Goal: Task Accomplishment & Management: Use online tool/utility

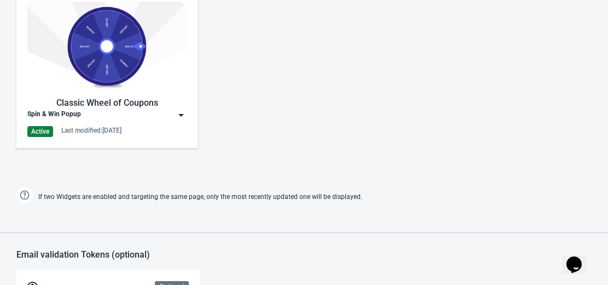
scroll to position [569, 0]
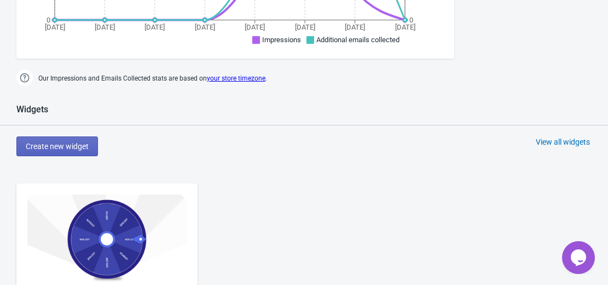
scroll to position [372, 0]
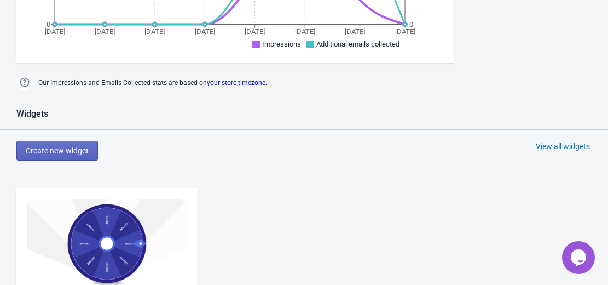
click at [135, 214] on img at bounding box center [106, 243] width 159 height 89
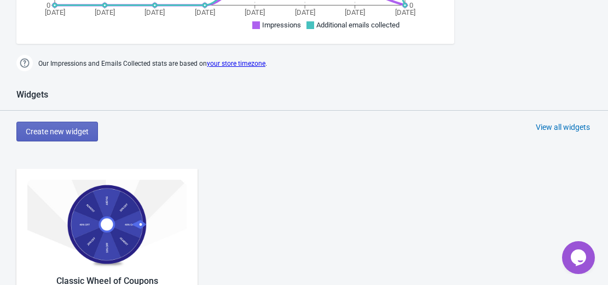
click at [135, 214] on img at bounding box center [106, 223] width 159 height 89
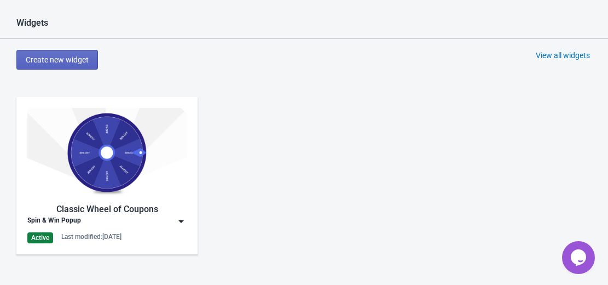
scroll to position [463, 0]
click at [111, 181] on img at bounding box center [106, 151] width 159 height 89
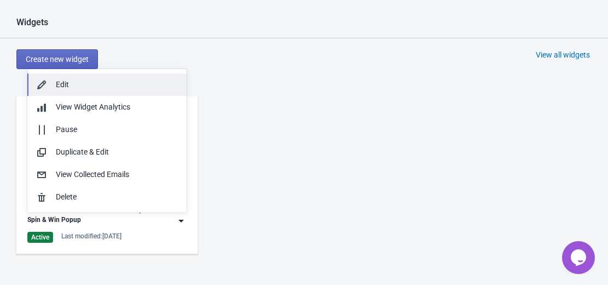
click at [78, 88] on div "Edit" at bounding box center [117, 84] width 122 height 11
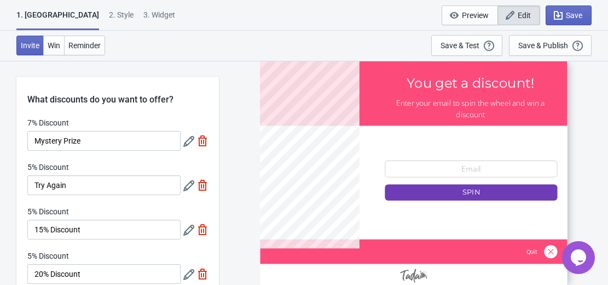
click at [507, 14] on icon "button" at bounding box center [510, 15] width 11 height 11
click at [518, 8] on button "Edit" at bounding box center [518, 15] width 43 height 20
click at [56, 43] on span "Win" at bounding box center [54, 45] width 13 height 9
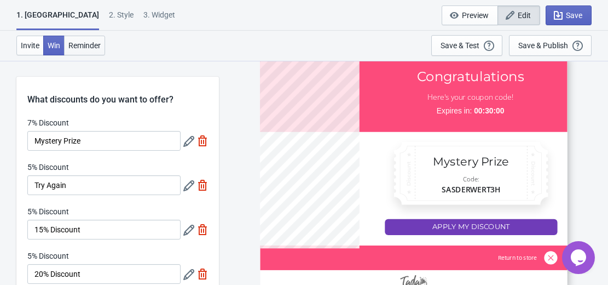
click at [80, 43] on span "Reminder" at bounding box center [84, 45] width 32 height 9
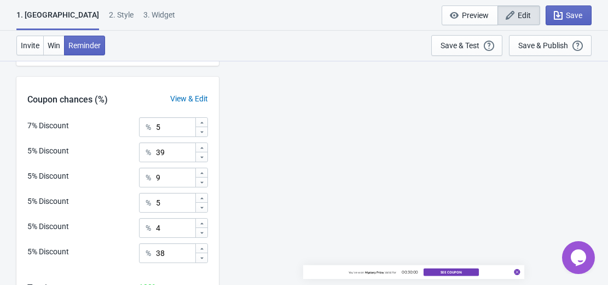
scroll to position [357, 0]
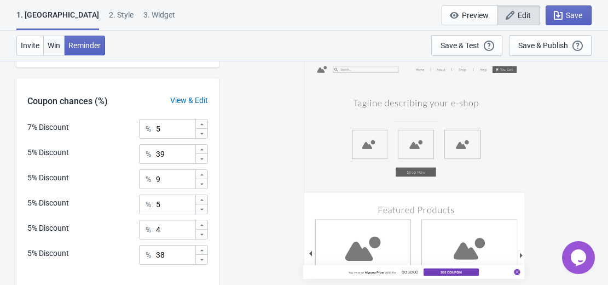
click at [56, 45] on span "Win" at bounding box center [54, 45] width 13 height 9
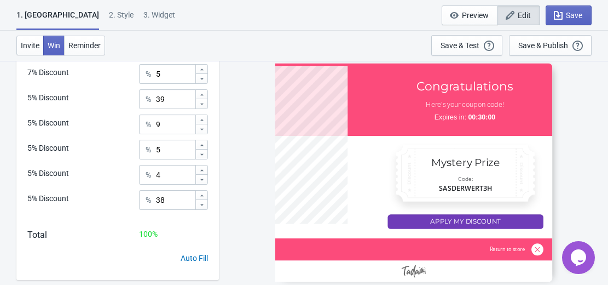
scroll to position [438, 0]
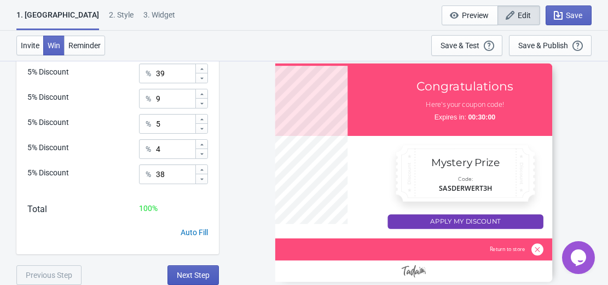
click at [201, 272] on span "Next Step" at bounding box center [193, 274] width 33 height 9
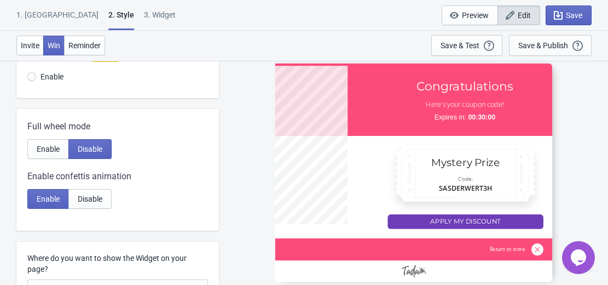
scroll to position [165, 0]
click at [47, 156] on button "Enable" at bounding box center [48, 150] width 42 height 20
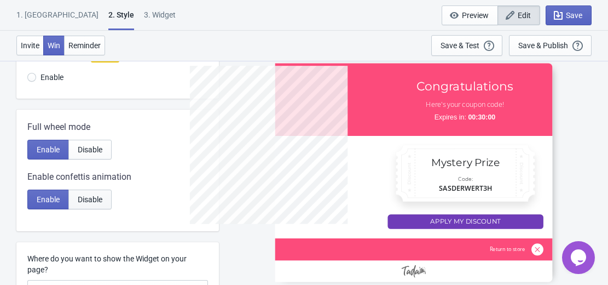
click at [92, 202] on span "Disable" at bounding box center [90, 199] width 25 height 9
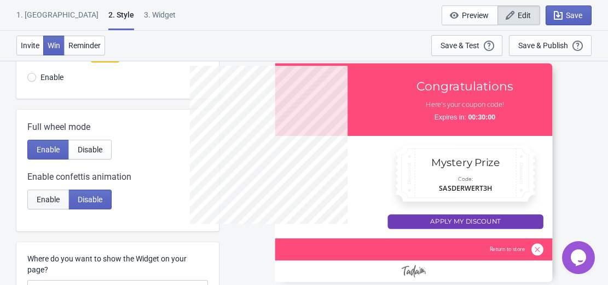
click at [56, 202] on span "Enable" at bounding box center [48, 199] width 23 height 9
radio input "true"
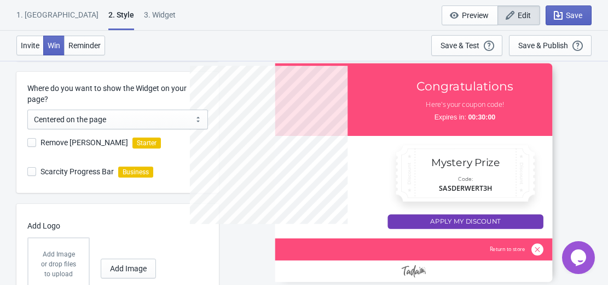
scroll to position [338, 0]
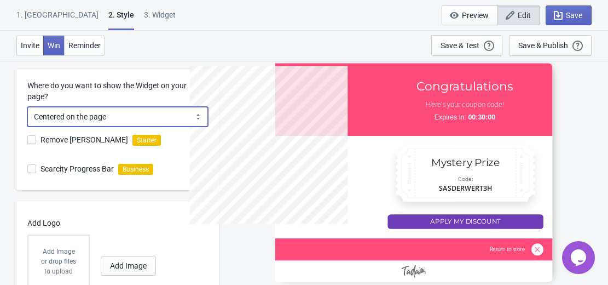
click at [198, 113] on select "Centered on the page Left side of the page" at bounding box center [117, 117] width 181 height 20
select select "left"
click at [27, 107] on select "Centered on the page Left side of the page" at bounding box center [117, 117] width 181 height 20
radio input "true"
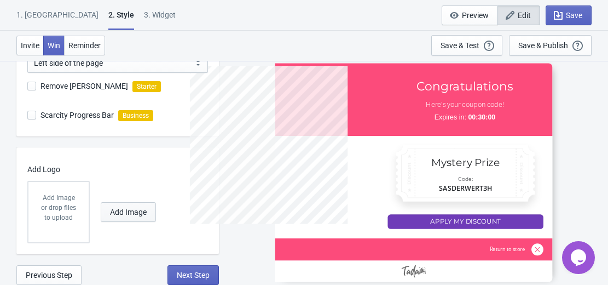
click at [126, 212] on span "Add Image" at bounding box center [128, 211] width 37 height 9
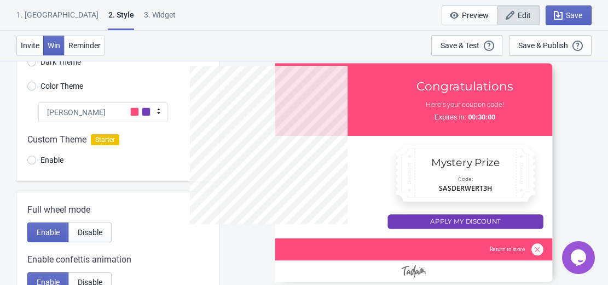
scroll to position [0, 0]
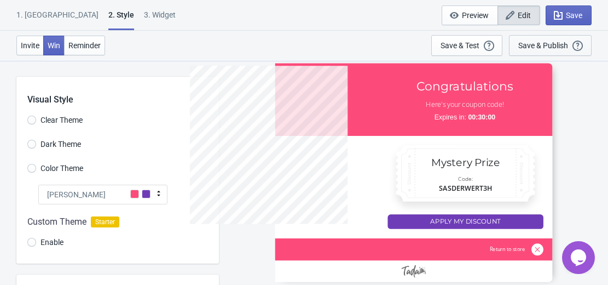
click at [538, 41] on div "Save & Publish" at bounding box center [543, 45] width 50 height 9
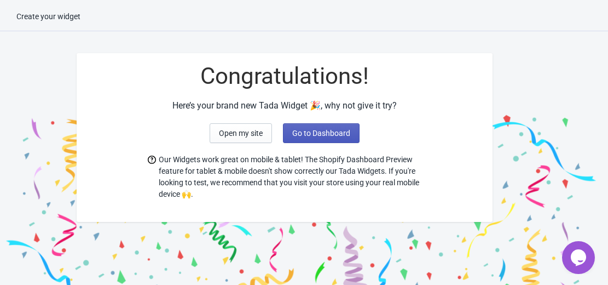
click at [329, 137] on button "Go to Dashboard" at bounding box center [321, 133] width 77 height 20
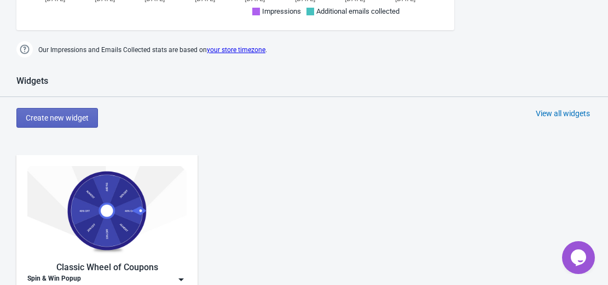
scroll to position [390, 0]
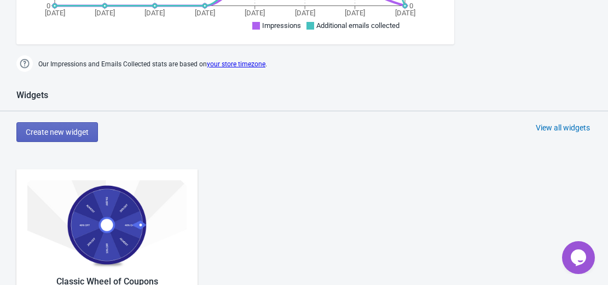
click at [97, 225] on img at bounding box center [106, 224] width 159 height 89
click at [97, 225] on img at bounding box center [106, 223] width 159 height 89
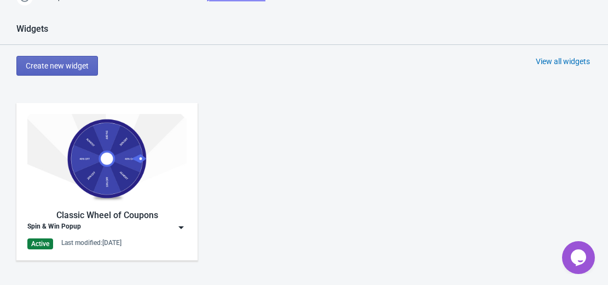
scroll to position [478, 0]
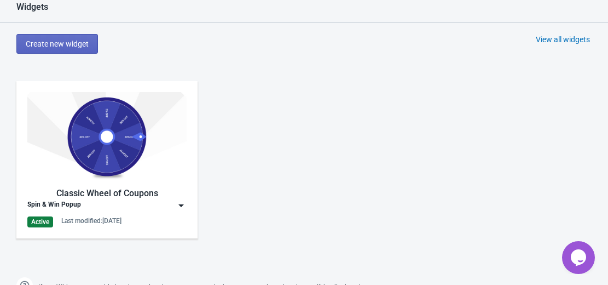
click at [179, 203] on img at bounding box center [181, 205] width 11 height 11
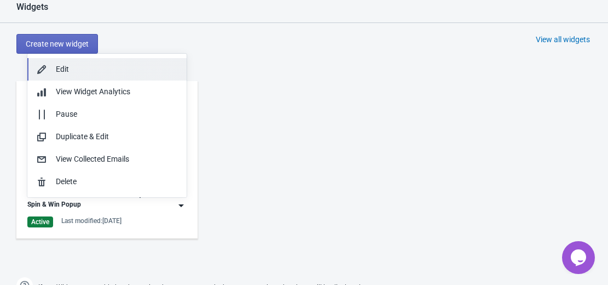
click at [83, 70] on div "Edit" at bounding box center [117, 68] width 122 height 11
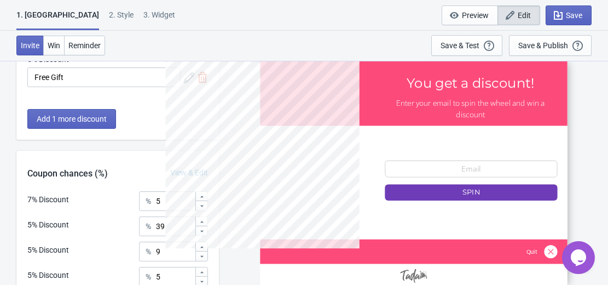
scroll to position [285, 0]
click at [427, 164] on div at bounding box center [413, 172] width 307 height 230
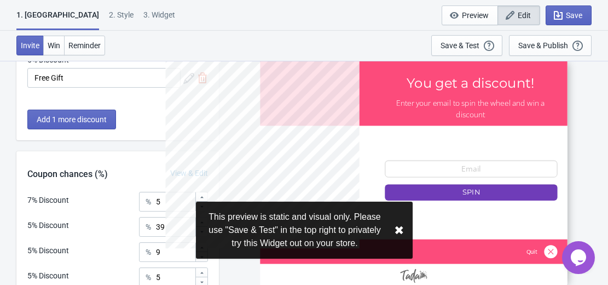
click at [427, 164] on div at bounding box center [413, 172] width 307 height 230
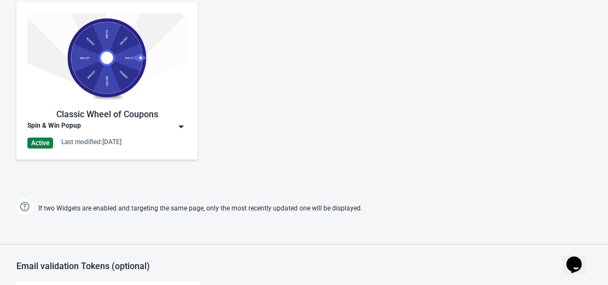
scroll to position [550, 0]
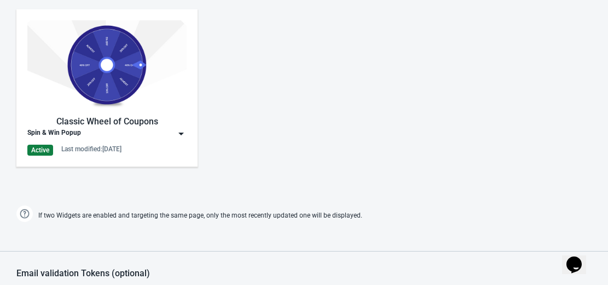
click at [181, 132] on img at bounding box center [181, 133] width 11 height 11
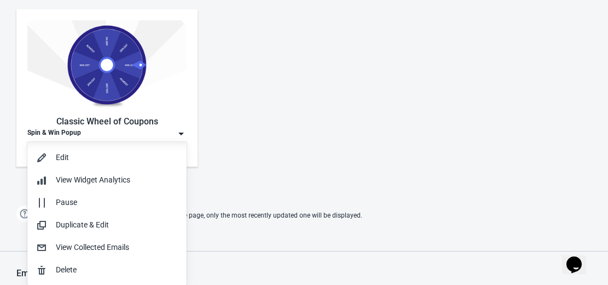
scroll to position [1, 0]
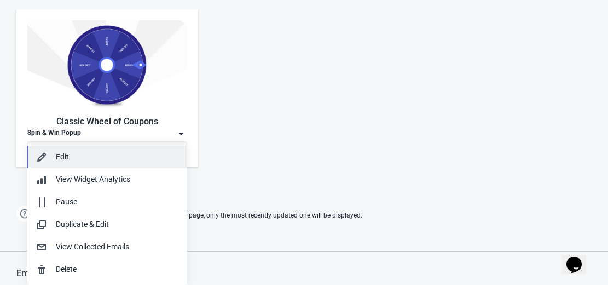
click at [105, 159] on div "Edit" at bounding box center [117, 156] width 122 height 11
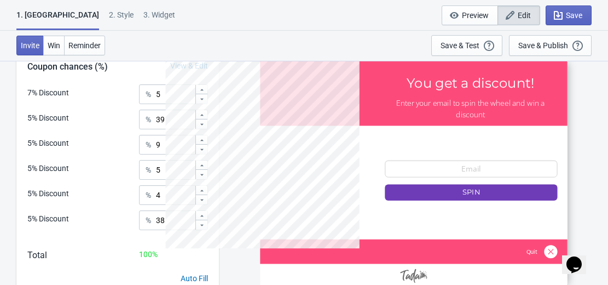
scroll to position [395, 0]
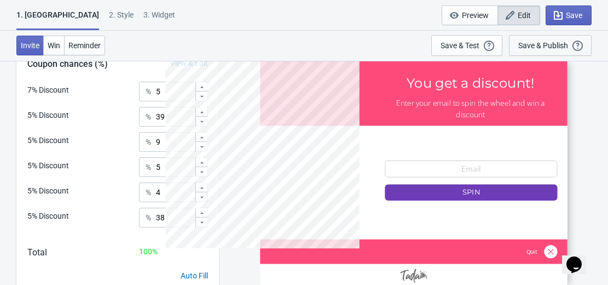
click at [532, 46] on div "Save & Publish" at bounding box center [543, 45] width 50 height 9
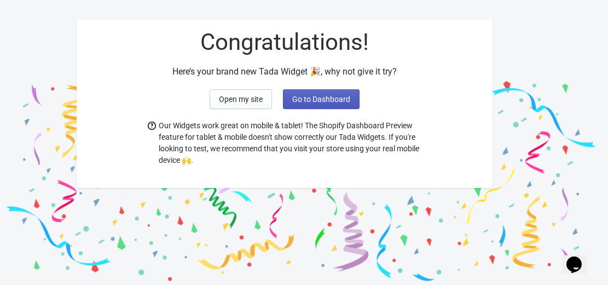
click at [335, 101] on span "Go to Dashboard" at bounding box center [321, 99] width 58 height 9
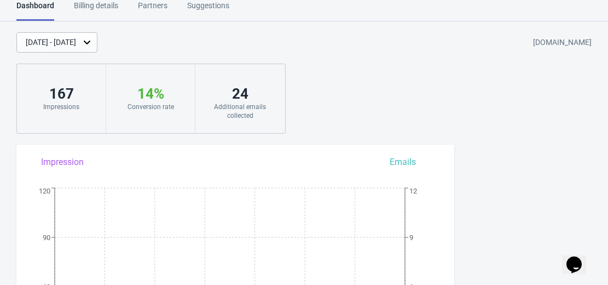
scroll to position [34, 0]
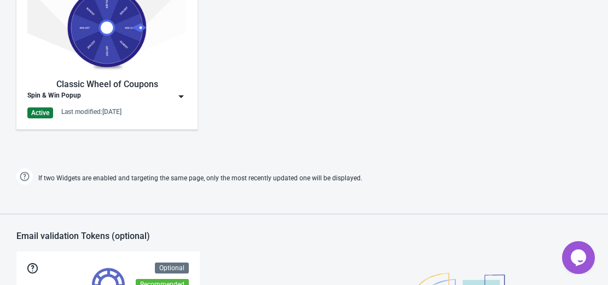
scroll to position [584, 0]
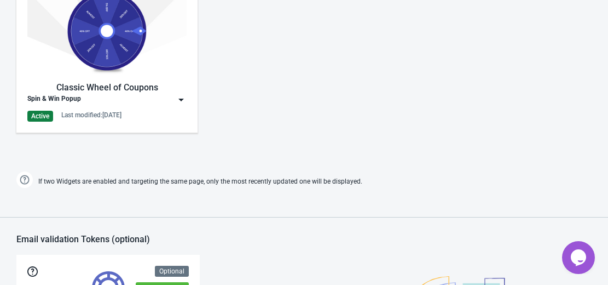
click at [181, 97] on img at bounding box center [181, 99] width 11 height 11
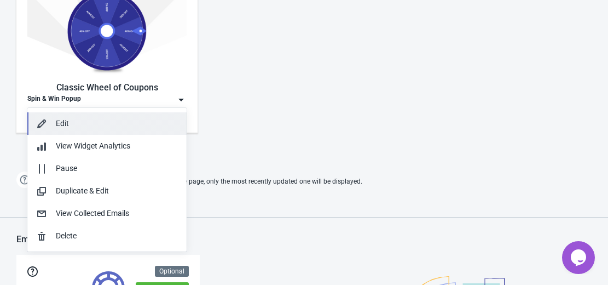
click at [104, 115] on button "Edit" at bounding box center [106, 123] width 159 height 22
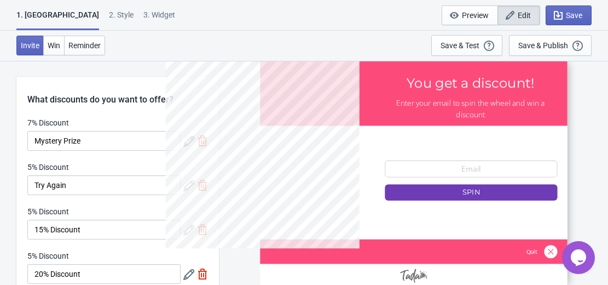
click at [549, 248] on div at bounding box center [413, 172] width 307 height 230
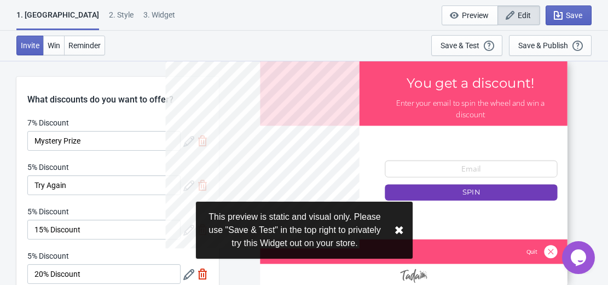
click at [549, 251] on div at bounding box center [413, 172] width 307 height 230
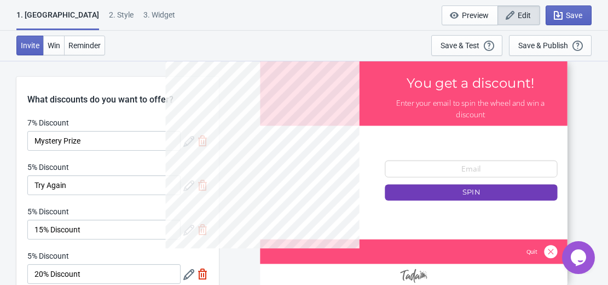
click at [109, 13] on div "2 . Style" at bounding box center [121, 18] width 25 height 19
select select "left"
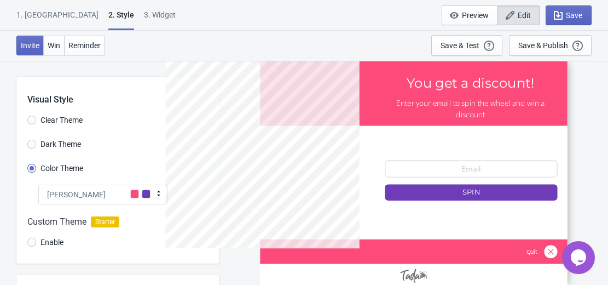
click at [108, 13] on div "2 . Style" at bounding box center [121, 19] width 26 height 21
radio input "true"
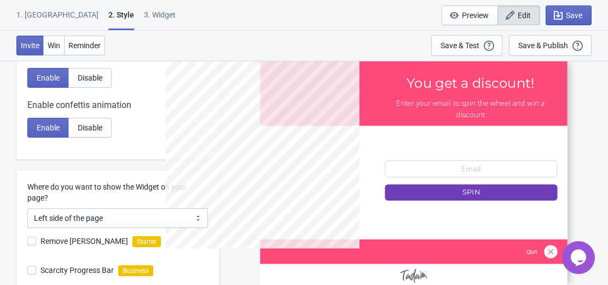
scroll to position [239, 0]
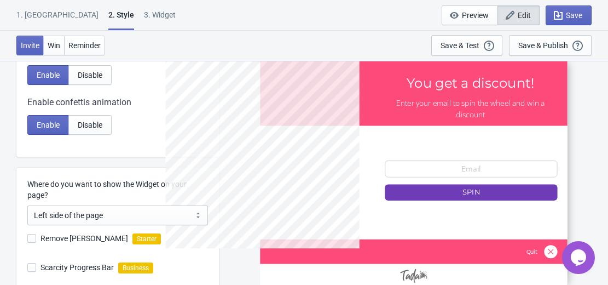
click at [144, 13] on div "3. Widget" at bounding box center [160, 18] width 32 height 19
select select "once"
select select "1"
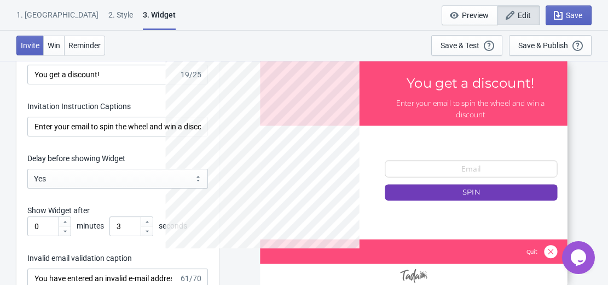
scroll to position [1551, 0]
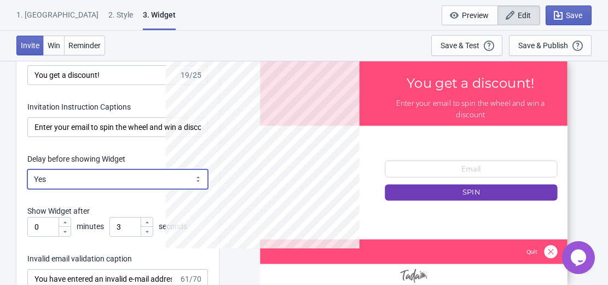
click at [196, 177] on select "Yes No" at bounding box center [117, 179] width 181 height 20
select select "left"
click at [27, 169] on select "Yes No" at bounding box center [117, 179] width 181 height 20
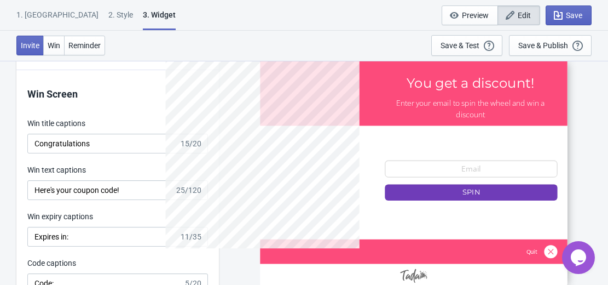
scroll to position [2042, 0]
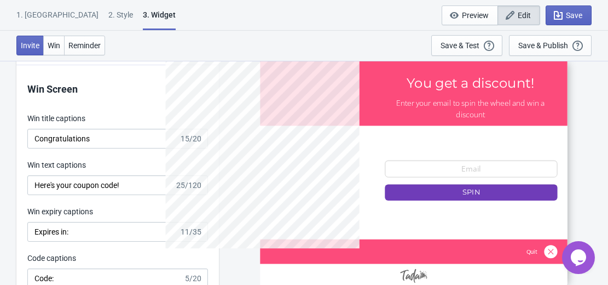
click at [165, 42] on div "Invite Win Reminder Save & Test Open a Widget Preview of your site so that you …" at bounding box center [304, 46] width 608 height 30
click at [126, 45] on div "Invite Win Reminder Save & Test Open a Widget Preview of your site so that you …" at bounding box center [304, 46] width 608 height 30
click at [116, 39] on div "Invite Win Reminder Save & Test Open a Widget Preview of your site so that you …" at bounding box center [304, 46] width 608 height 30
click at [271, 47] on div "Invite Win Reminder Save & Test Open a Widget Preview of your site so that you …" at bounding box center [304, 46] width 608 height 30
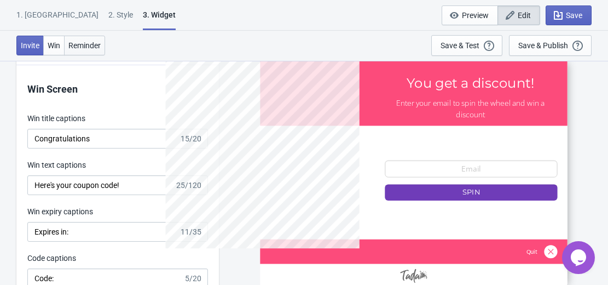
click at [87, 45] on span "Reminder" at bounding box center [84, 45] width 32 height 9
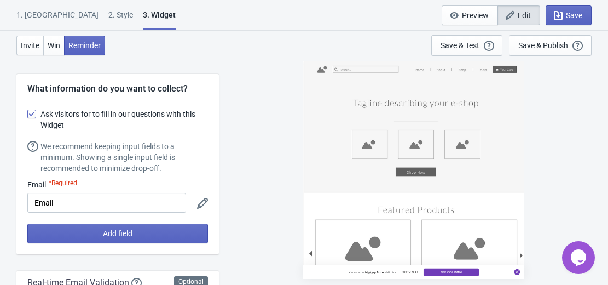
scroll to position [0, 0]
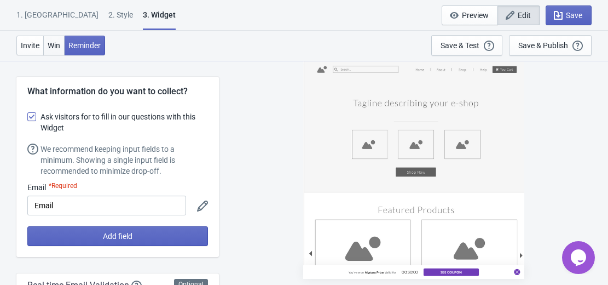
click at [57, 46] on span "Win" at bounding box center [54, 45] width 13 height 9
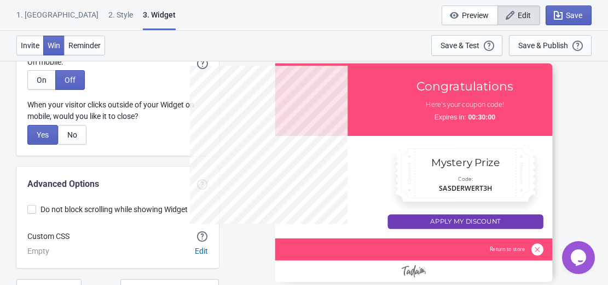
scroll to position [2857, 0]
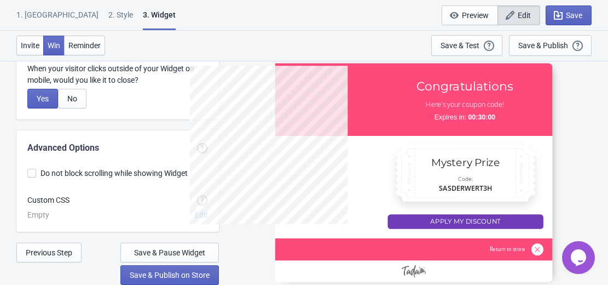
click at [43, 18] on div "1. [GEOGRAPHIC_DATA]" at bounding box center [57, 18] width 82 height 19
click at [43, 11] on div "1. [GEOGRAPHIC_DATA]" at bounding box center [57, 18] width 82 height 19
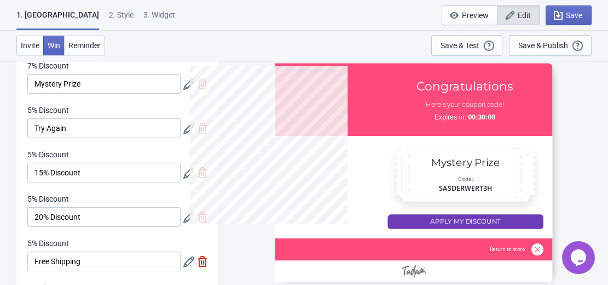
scroll to position [57, 0]
click at [185, 123] on icon at bounding box center [188, 128] width 11 height 11
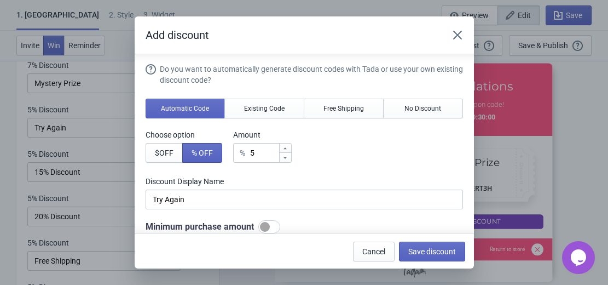
scroll to position [0, 0]
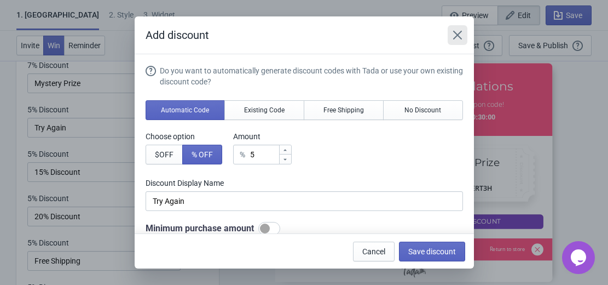
click at [455, 38] on icon "Close" at bounding box center [457, 35] width 11 height 11
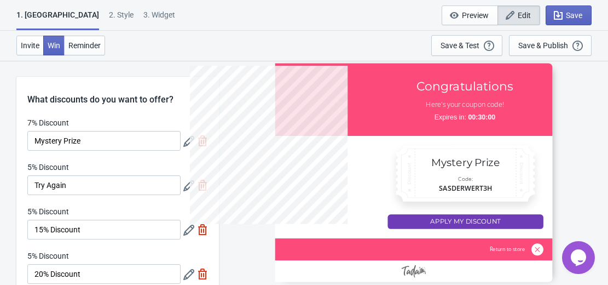
scroll to position [57, 0]
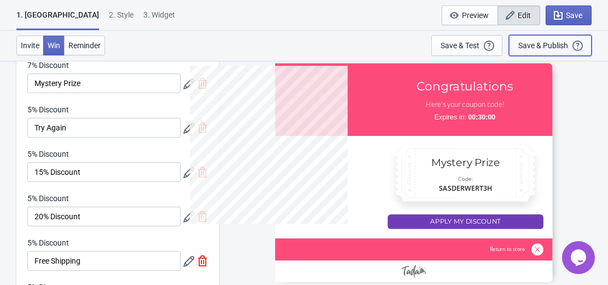
click at [547, 39] on div "Save & Publish This option will save your Widget so that it will be visible to …" at bounding box center [550, 45] width 64 height 12
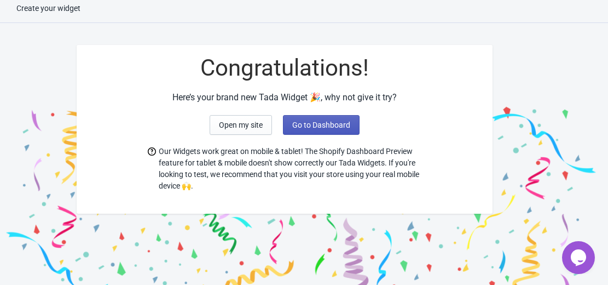
click at [344, 130] on button "Go to Dashboard" at bounding box center [321, 125] width 77 height 20
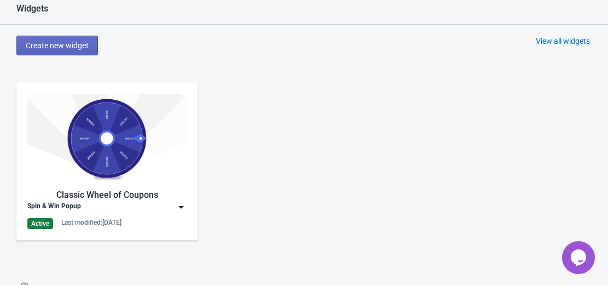
scroll to position [477, 0]
click at [132, 158] on img at bounding box center [106, 137] width 159 height 89
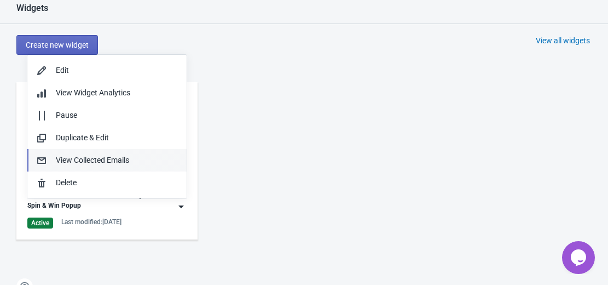
click at [132, 158] on div "View Collected Emails" at bounding box center [117, 159] width 122 height 11
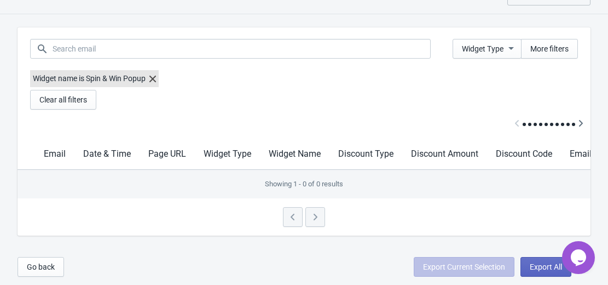
scroll to position [42, 0]
click at [50, 147] on th "Email" at bounding box center [54, 153] width 39 height 31
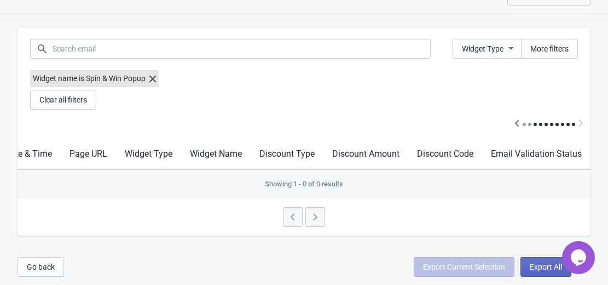
scroll to position [0, 0]
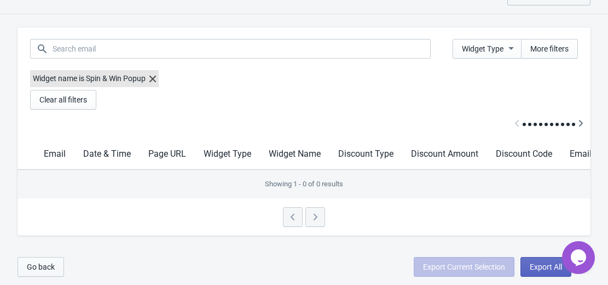
click at [52, 269] on span "Go back" at bounding box center [41, 266] width 28 height 9
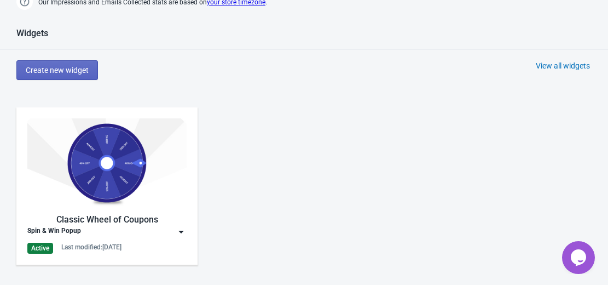
scroll to position [453, 0]
click at [69, 207] on div "Classic Wheel of Coupons Spin & Win Popup Active Last modified: [DATE]" at bounding box center [106, 185] width 159 height 135
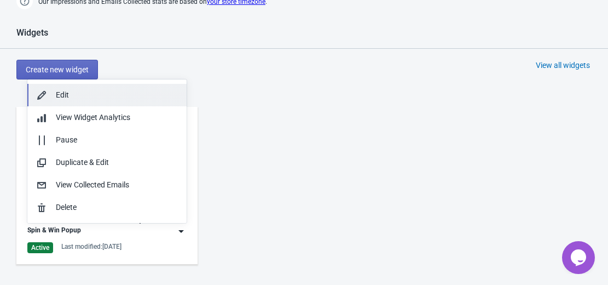
click at [75, 95] on div "Edit" at bounding box center [117, 94] width 122 height 11
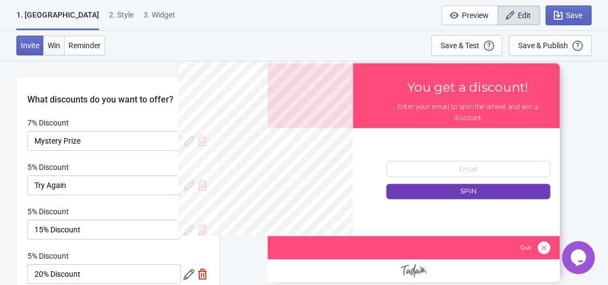
click at [50, 44] on span "Win" at bounding box center [54, 45] width 13 height 9
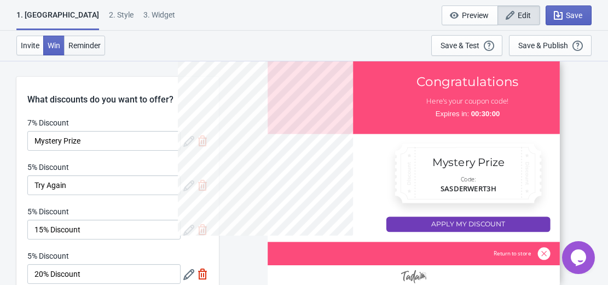
click at [78, 50] on button "Reminder" at bounding box center [84, 46] width 41 height 20
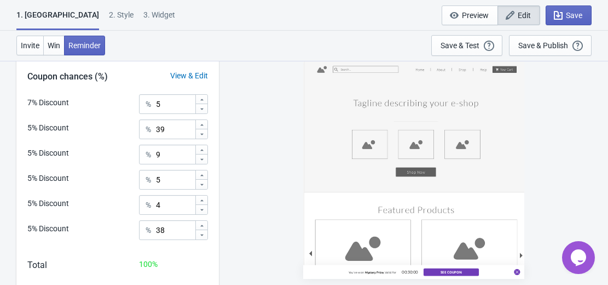
scroll to position [438, 0]
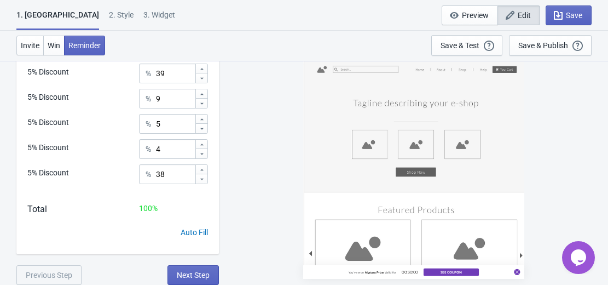
click at [415, 214] on div "You've won Mystery Prize , Valid for 00:30:00 See Coupon" at bounding box center [413, 169] width 221 height 218
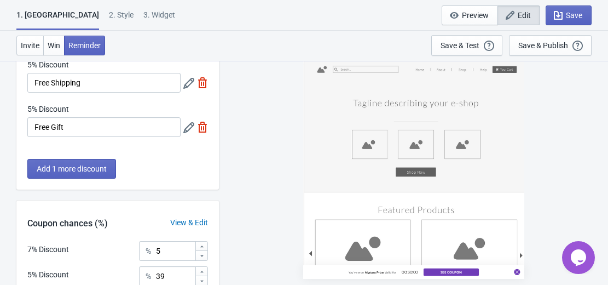
scroll to position [0, 0]
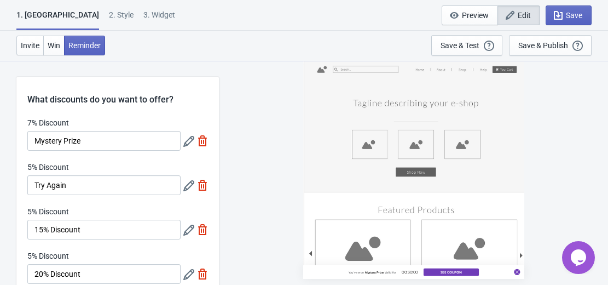
click at [376, 154] on div "You've won Mystery Prize , Valid for 00:30:00 See Coupon" at bounding box center [413, 169] width 221 height 218
click at [365, 224] on div "You've won Mystery Prize , Valid for 00:30:00 See Coupon" at bounding box center [413, 169] width 221 height 218
click at [109, 15] on div "2 . Style" at bounding box center [121, 18] width 25 height 19
select select "left"
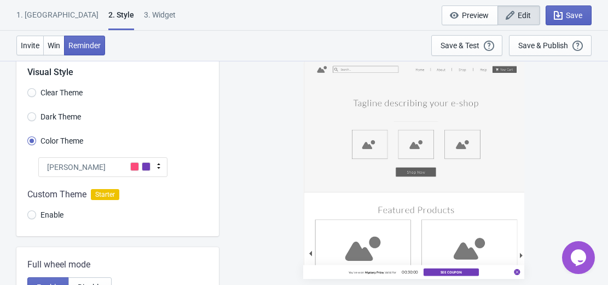
scroll to position [27, 0]
click at [33, 213] on div at bounding box center [117, 206] width 202 height 59
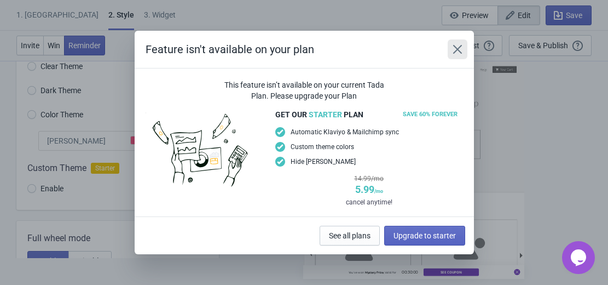
click at [455, 50] on icon "Close" at bounding box center [457, 49] width 11 height 11
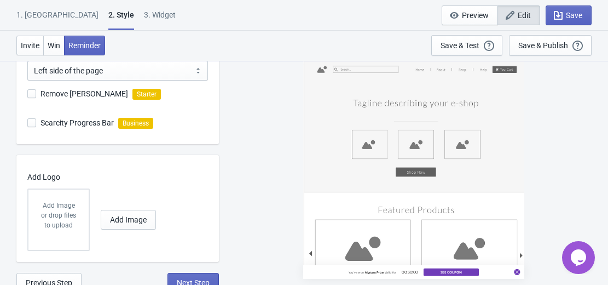
scroll to position [391, 0]
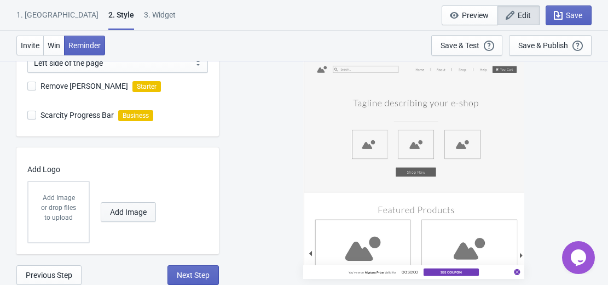
click at [121, 208] on span "Add Image" at bounding box center [128, 211] width 37 height 9
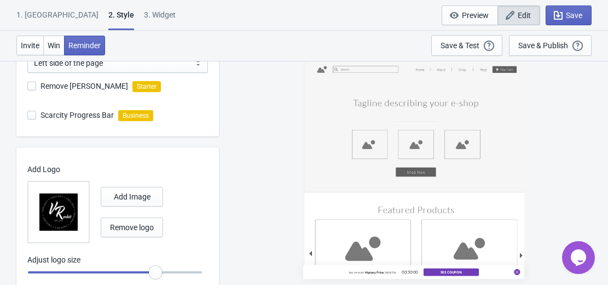
radio input "true"
type input "0.95"
radio input "true"
type input "0.9"
radio input "true"
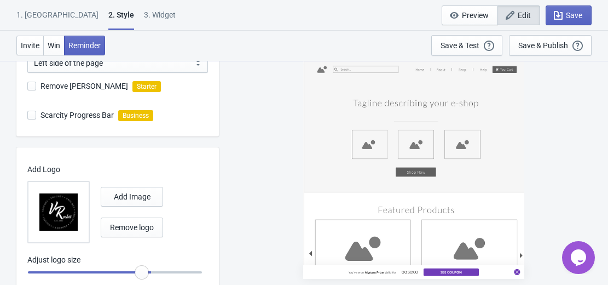
type input "0.85"
radio input "true"
type input "0.8"
radio input "true"
type input "0.75"
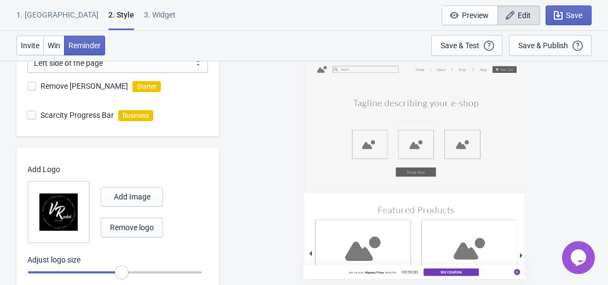
radio input "true"
type input "0.7"
radio input "true"
type input "0.65"
radio input "true"
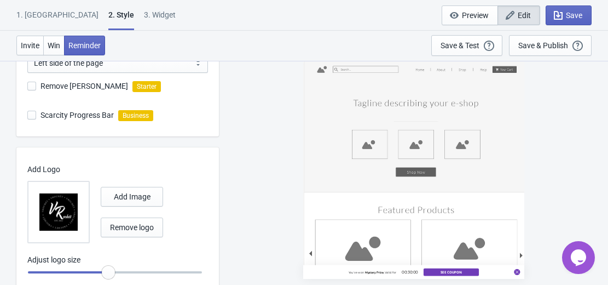
type input "0.6"
radio input "true"
type input "0.55"
radio input "true"
drag, startPoint x: 156, startPoint y: 270, endPoint x: 91, endPoint y: 276, distance: 66.0
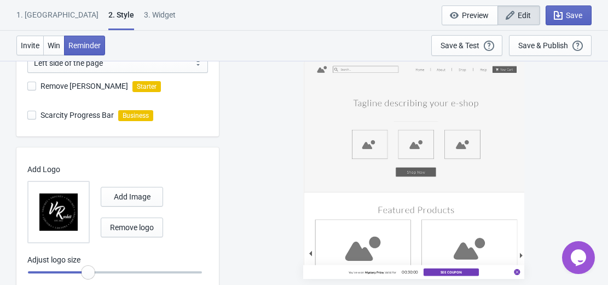
type input "0.5"
click at [91, 276] on input "range" at bounding box center [114, 272] width 175 height 20
radio input "true"
type input "0.55"
radio input "true"
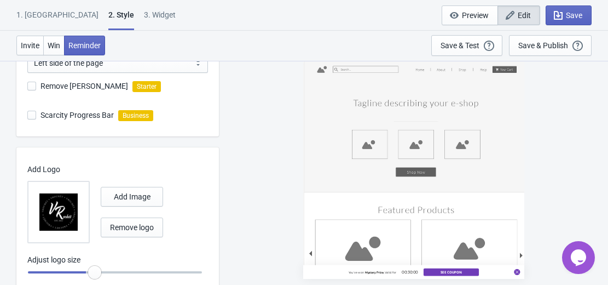
type input "0.6"
radio input "true"
type input "0.65"
radio input "true"
type input "0.7"
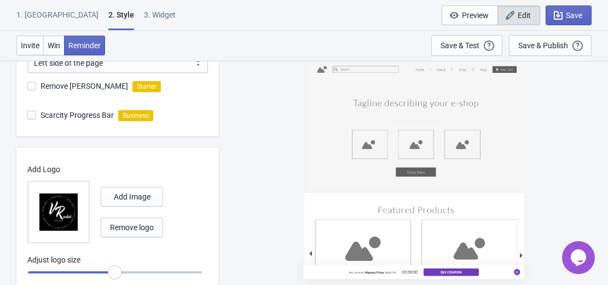
radio input "true"
type input "0.75"
radio input "true"
type input "0.8"
radio input "true"
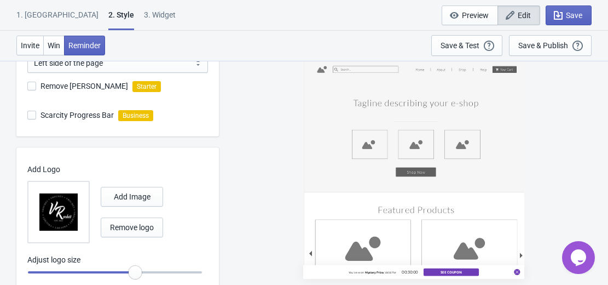
drag, startPoint x: 91, startPoint y: 276, endPoint x: 137, endPoint y: 277, distance: 46.0
type input "0.85"
click at [137, 277] on input "range" at bounding box center [114, 272] width 175 height 20
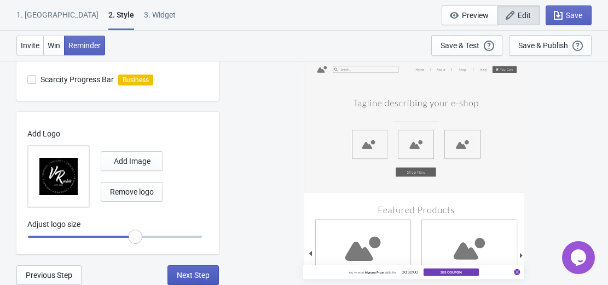
click at [192, 273] on span "Next Step" at bounding box center [193, 274] width 33 height 9
select select "once"
select select "1"
select select "left"
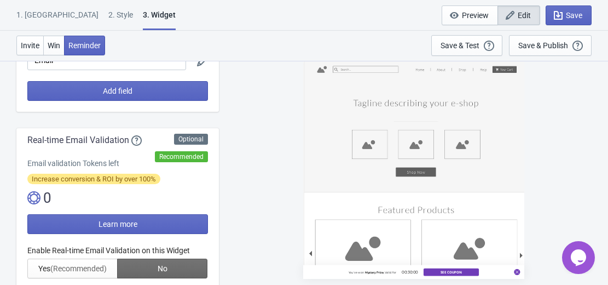
scroll to position [192, 0]
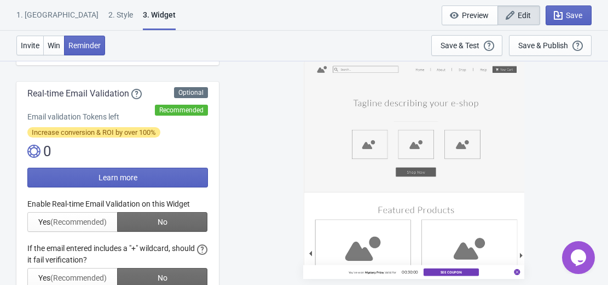
click at [80, 217] on div at bounding box center [117, 270] width 181 height 145
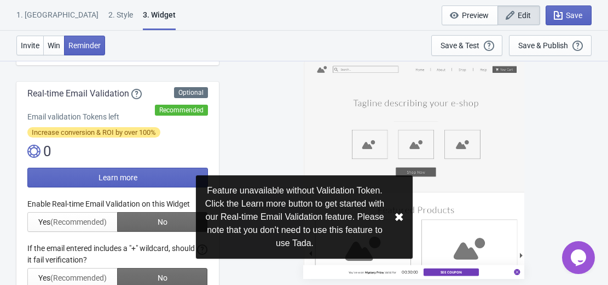
click at [395, 216] on button "✖︎" at bounding box center [399, 217] width 10 height 14
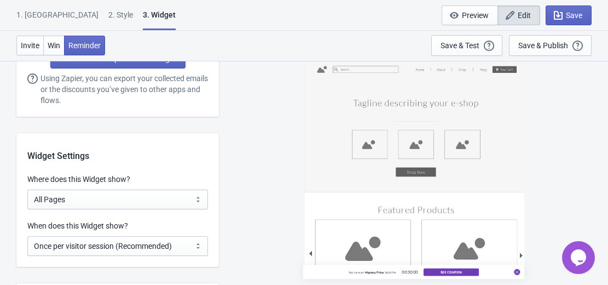
scroll to position [782, 0]
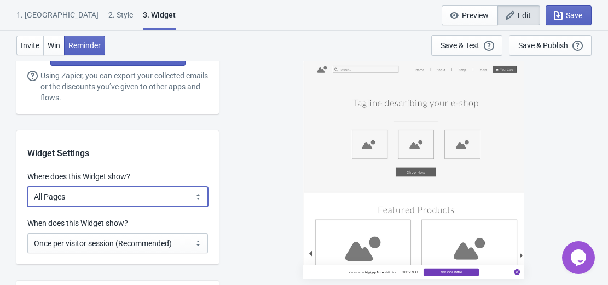
click at [197, 195] on select "All Pages All Product Pages All Blog Pages All Static Pages Specific Product(s)…" at bounding box center [117, 197] width 181 height 20
select select "specificBlogs"
click at [27, 187] on select "All Pages All Product Pages All Blog Pages All Static Pages Specific Product(s)…" at bounding box center [117, 197] width 181 height 20
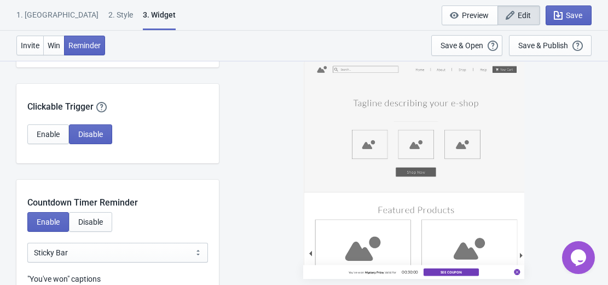
scroll to position [996, 0]
click at [56, 130] on span "Enable" at bounding box center [48, 133] width 23 height 9
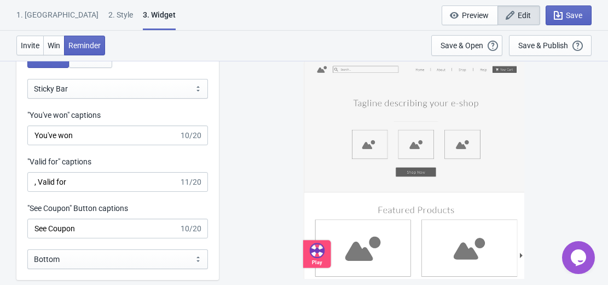
scroll to position [1451, 0]
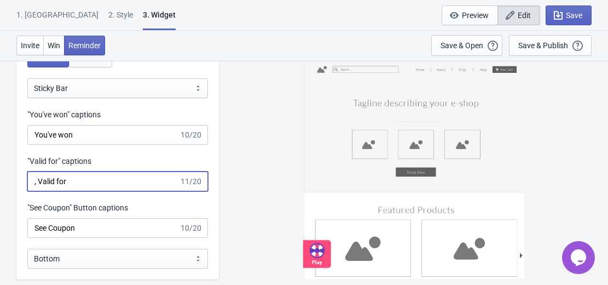
click at [38, 182] on input ", Valid for" at bounding box center [103, 181] width 152 height 20
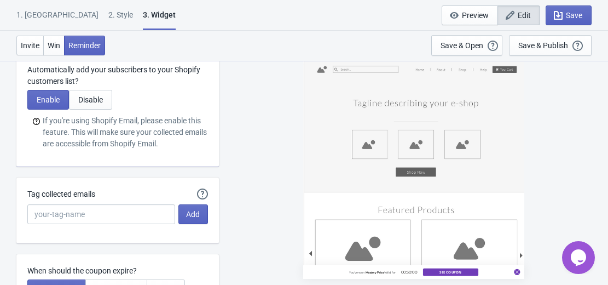
scroll to position [2737, 0]
type input "Valid for"
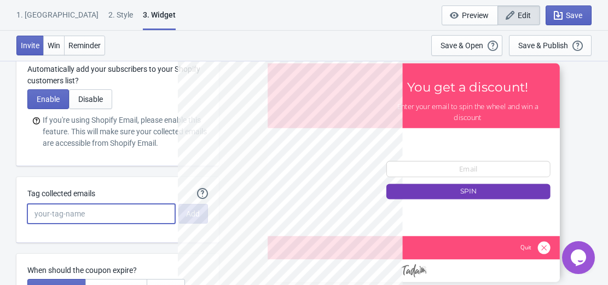
click at [103, 211] on input "Tag collected emails" at bounding box center [101, 214] width 148 height 20
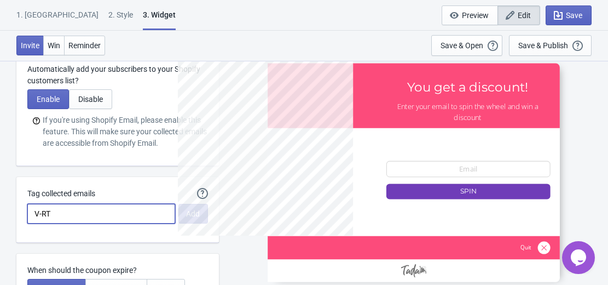
type input "V-RT"
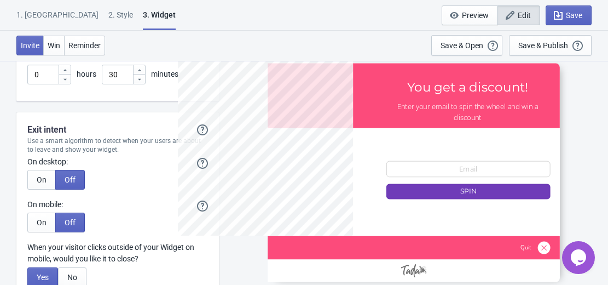
scroll to position [3013, 0]
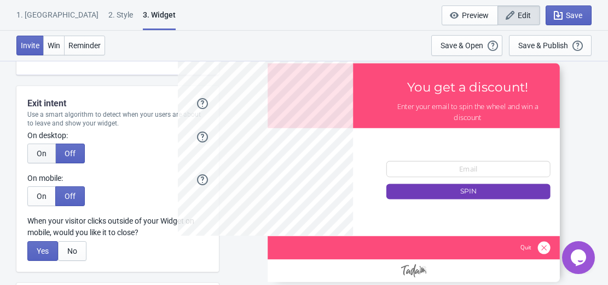
click at [45, 154] on span "On" at bounding box center [42, 153] width 10 height 9
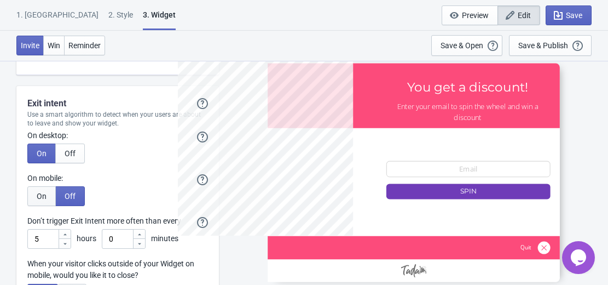
click at [45, 196] on span "On" at bounding box center [42, 196] width 10 height 9
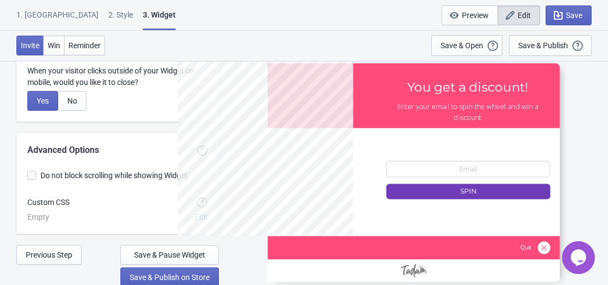
scroll to position [3208, 0]
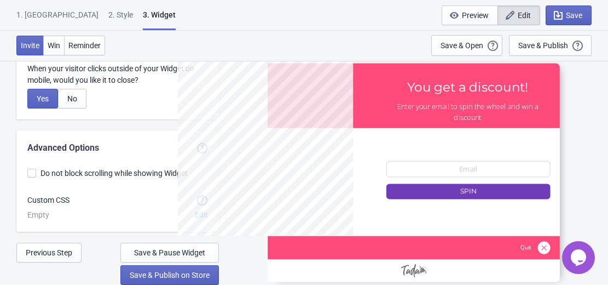
click at [30, 172] on span at bounding box center [31, 173] width 9 height 9
click at [28, 172] on input "Do not block scrolling while showing Widget" at bounding box center [27, 179] width 1 height 20
checkbox input "true"
click at [173, 275] on span "Save & Publish on Store" at bounding box center [170, 274] width 80 height 9
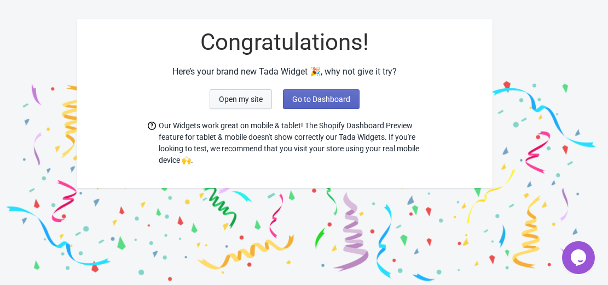
click at [236, 103] on button "Open my site" at bounding box center [241, 99] width 62 height 20
click at [245, 100] on span "Open my site" at bounding box center [241, 99] width 44 height 9
click at [321, 97] on span "Go to Dashboard" at bounding box center [321, 99] width 58 height 9
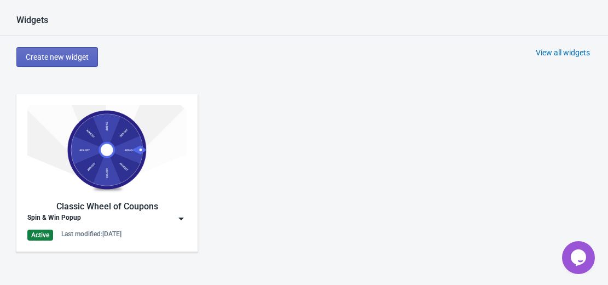
scroll to position [439, 0]
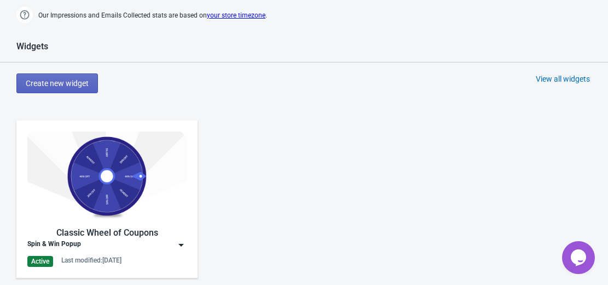
click at [127, 178] on img at bounding box center [106, 175] width 159 height 89
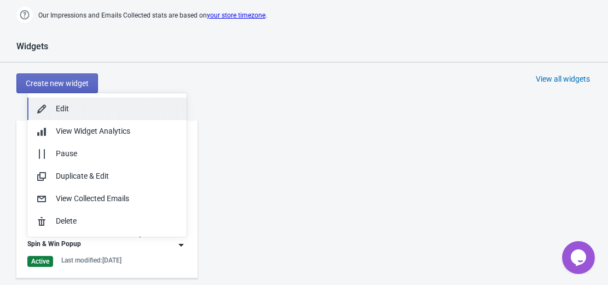
click at [108, 109] on div "Edit" at bounding box center [117, 108] width 122 height 11
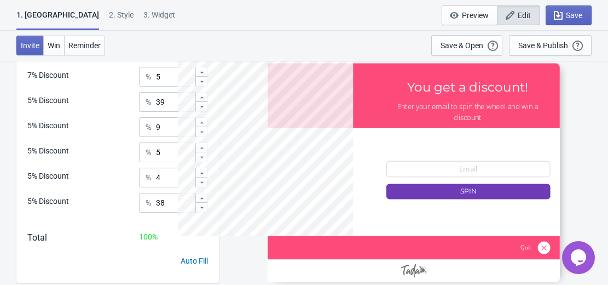
scroll to position [438, 0]
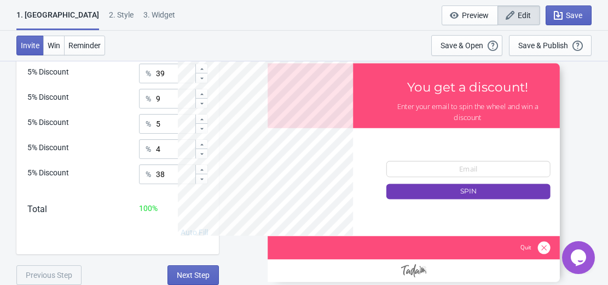
click at [143, 16] on div "3. Widget" at bounding box center [159, 18] width 32 height 19
select select "specificBlogs"
select select "once"
select select "1"
select select "left"
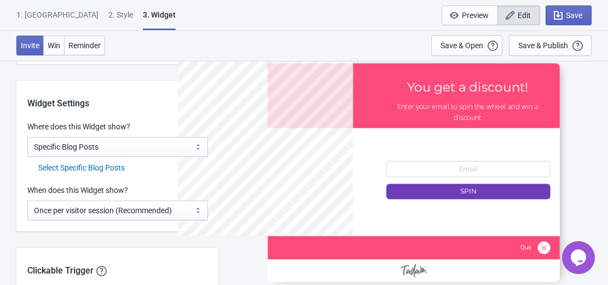
scroll to position [831, 0]
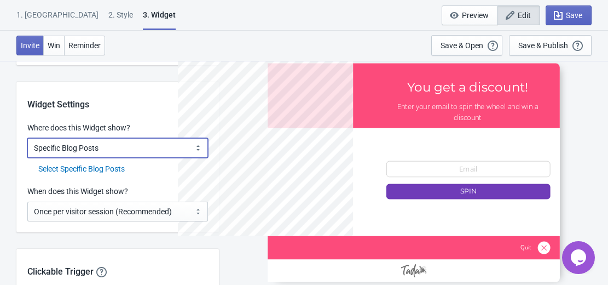
click at [193, 150] on select "All Pages All Product Pages All Blog Pages All Static Pages Specific Product(s)…" at bounding box center [117, 148] width 181 height 20
select select "blogs"
click at [27, 138] on select "All Pages All Product Pages All Blog Pages All Static Pages Specific Product(s)…" at bounding box center [117, 148] width 181 height 20
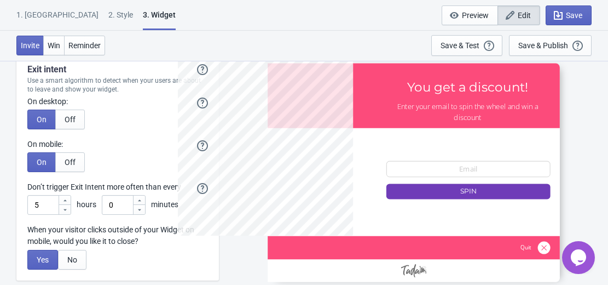
scroll to position [3191, 0]
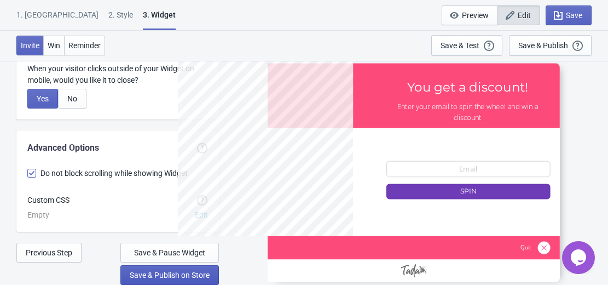
click at [148, 274] on span "Save & Publish on Store" at bounding box center [170, 274] width 80 height 9
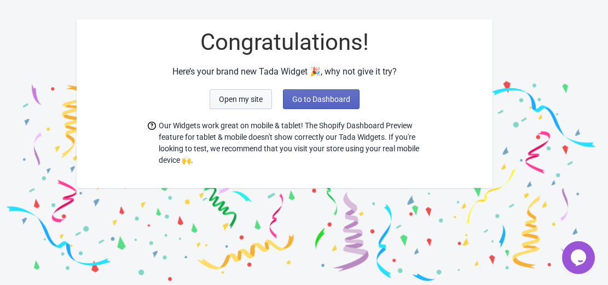
click at [237, 103] on span "Open my site" at bounding box center [241, 99] width 44 height 9
click at [235, 103] on span "Open my site" at bounding box center [241, 99] width 44 height 9
click at [238, 91] on button "Open my site" at bounding box center [241, 99] width 62 height 20
click at [323, 100] on span "Go to Dashboard" at bounding box center [321, 99] width 58 height 9
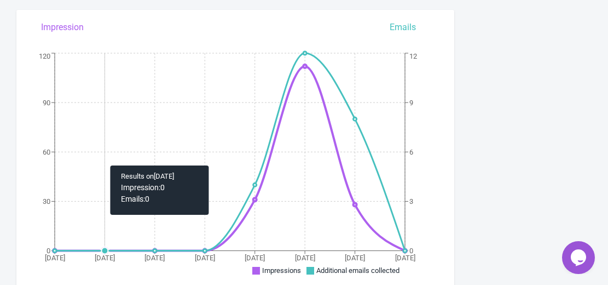
scroll to position [146, 0]
